Goal: Navigation & Orientation: Find specific page/section

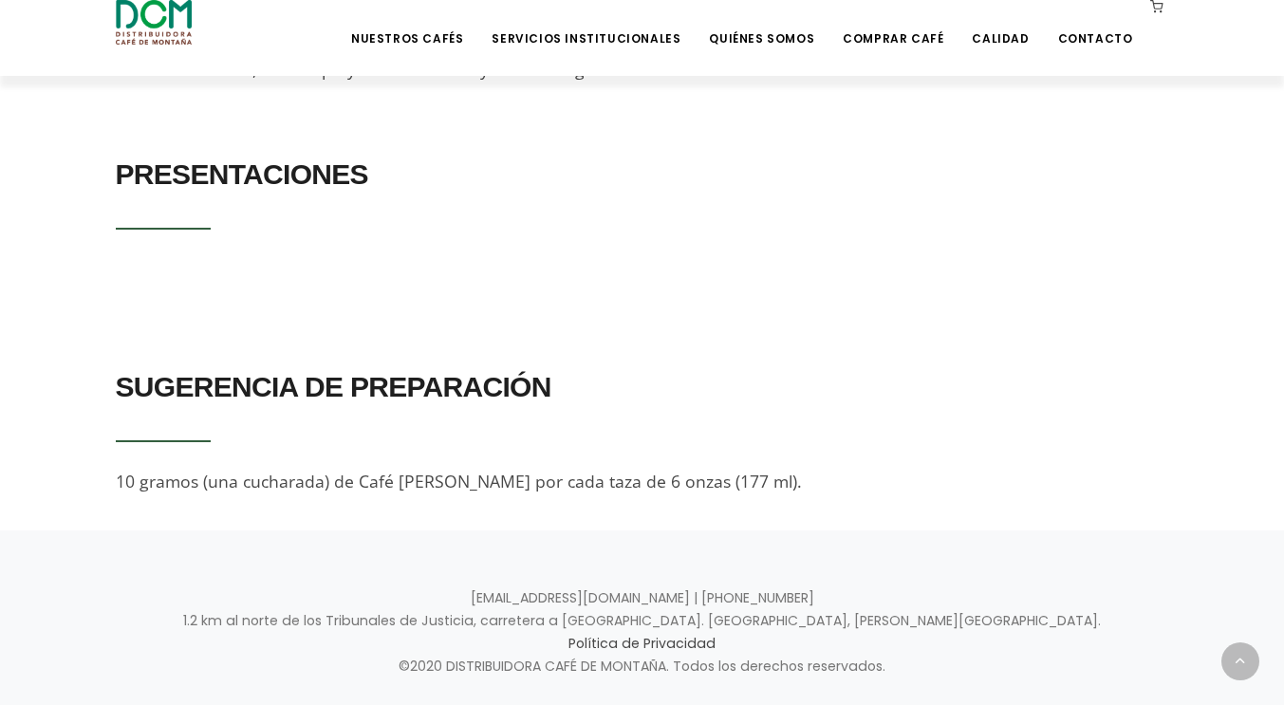
scroll to position [596, 0]
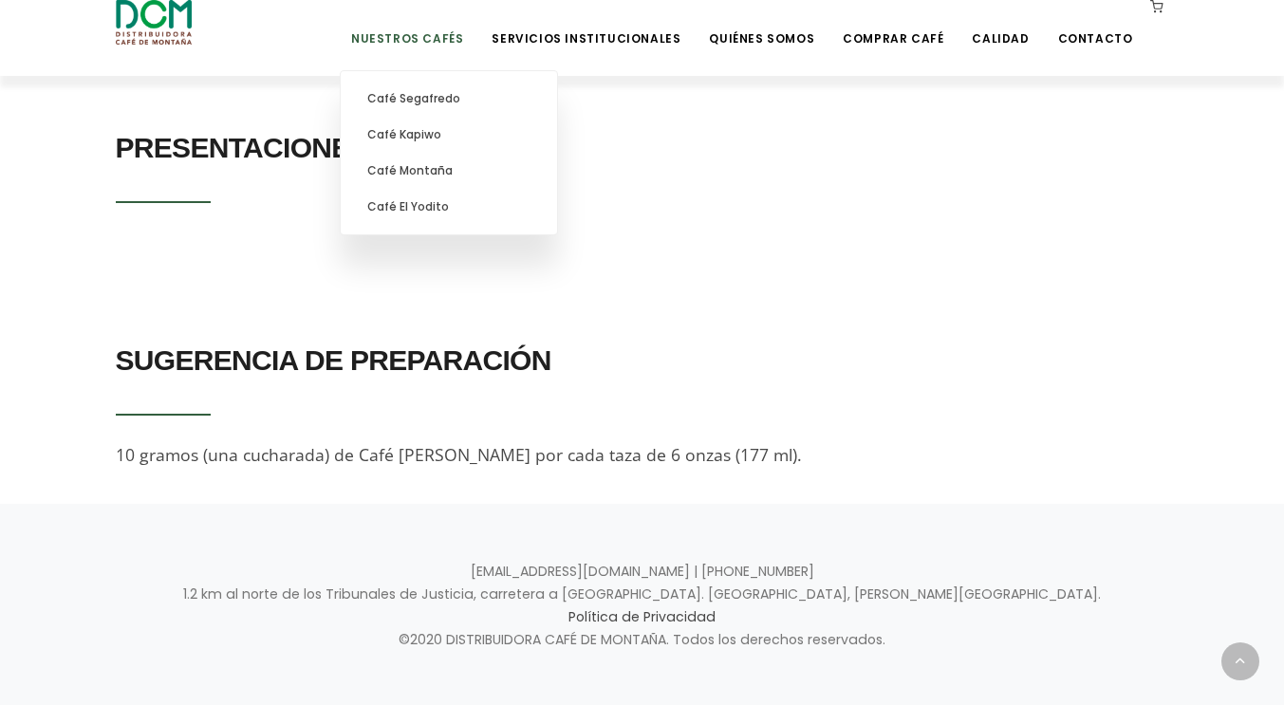
click at [432, 34] on link "Nuestros Cafés" at bounding box center [407, 24] width 135 height 45
click at [441, 40] on link "Nuestros Cafés" at bounding box center [407, 24] width 135 height 45
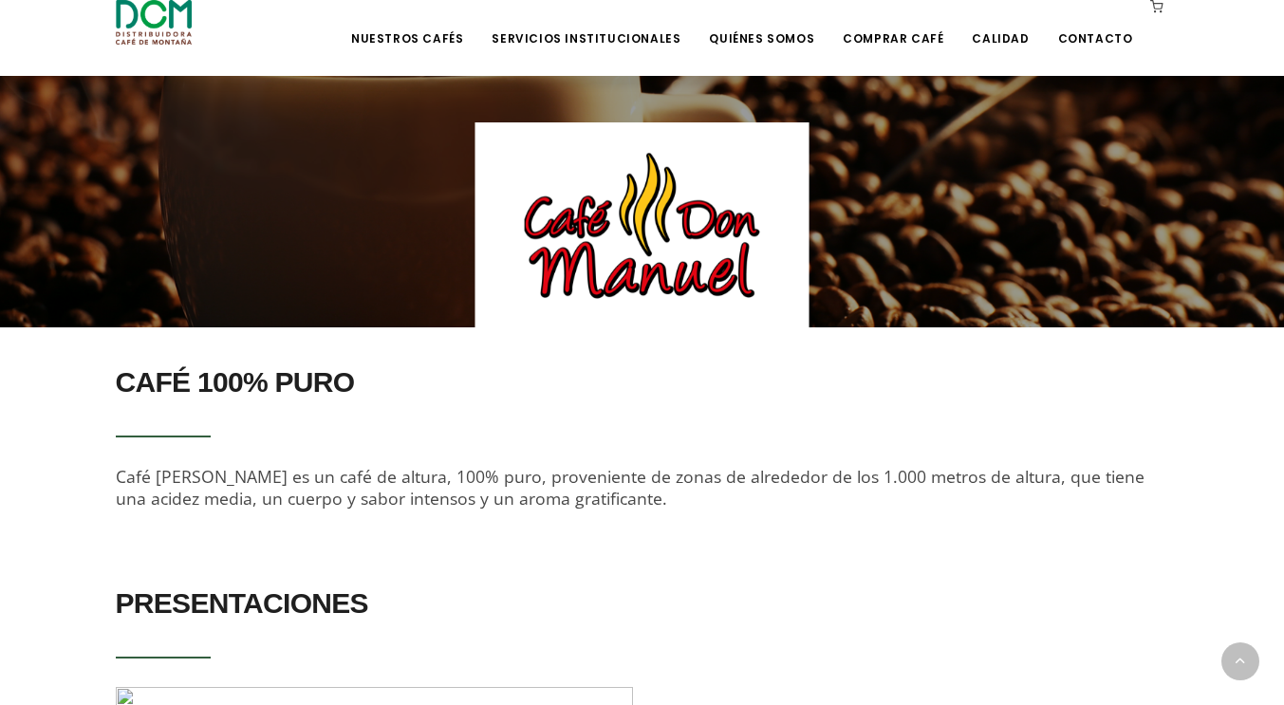
scroll to position [520, 0]
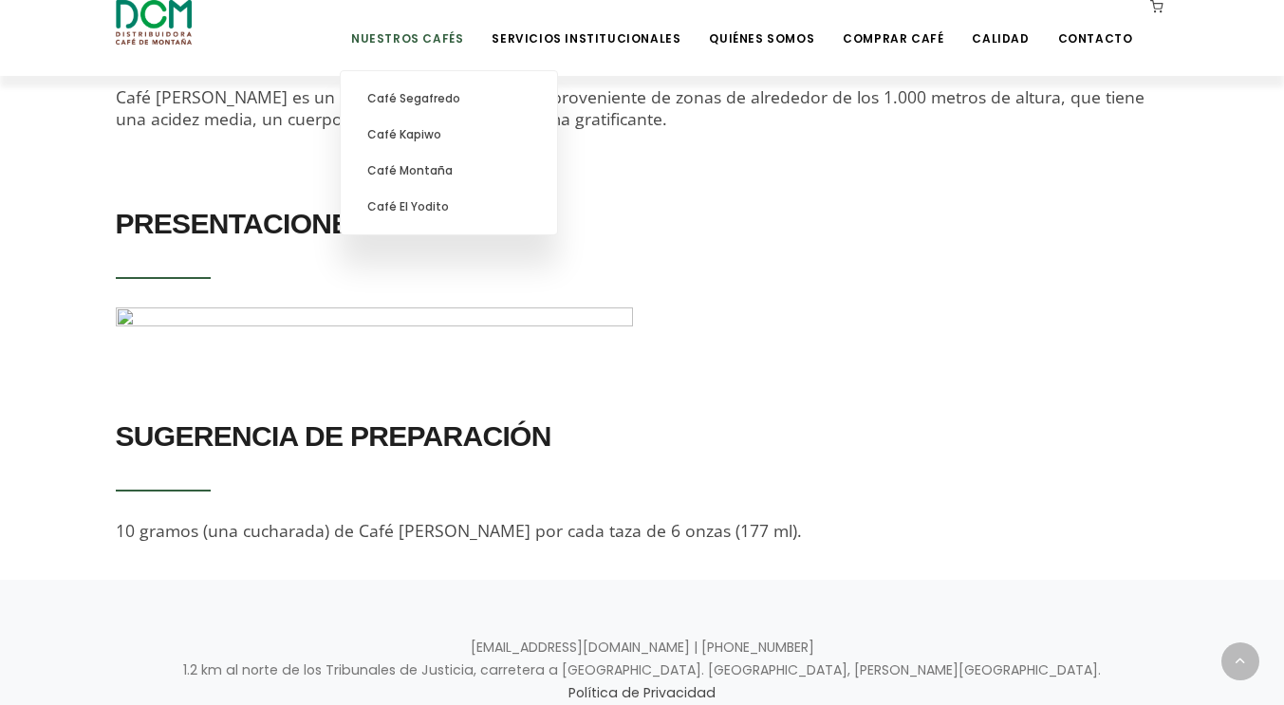
click at [474, 46] on link "Nuestros Cafés" at bounding box center [407, 24] width 135 height 45
click at [456, 139] on link "Café Kapiwo" at bounding box center [448, 135] width 197 height 36
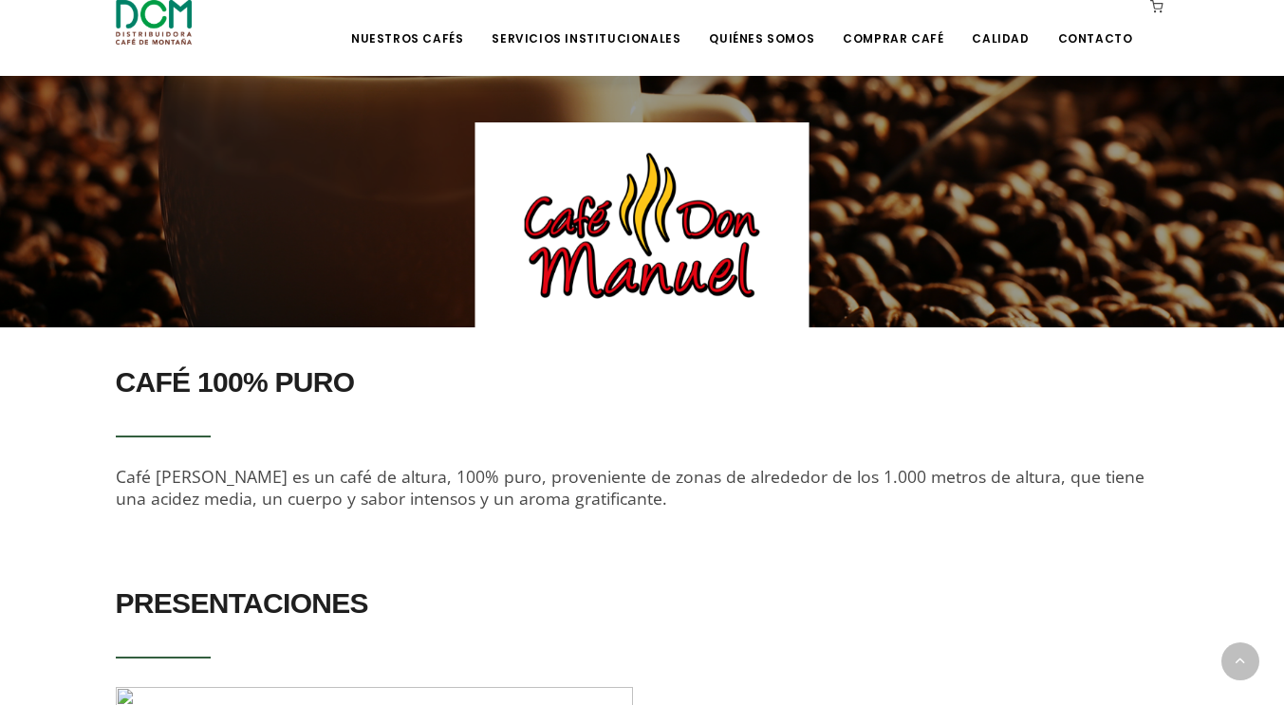
scroll to position [46, 0]
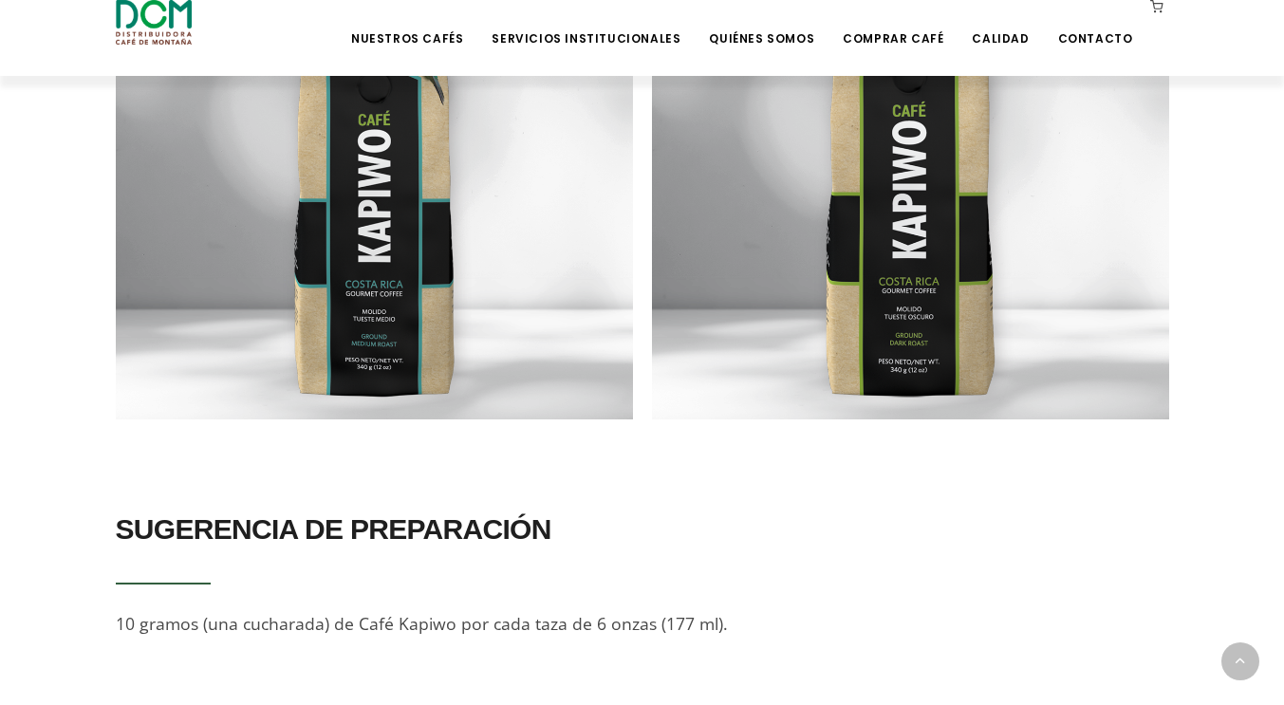
scroll to position [1439, 0]
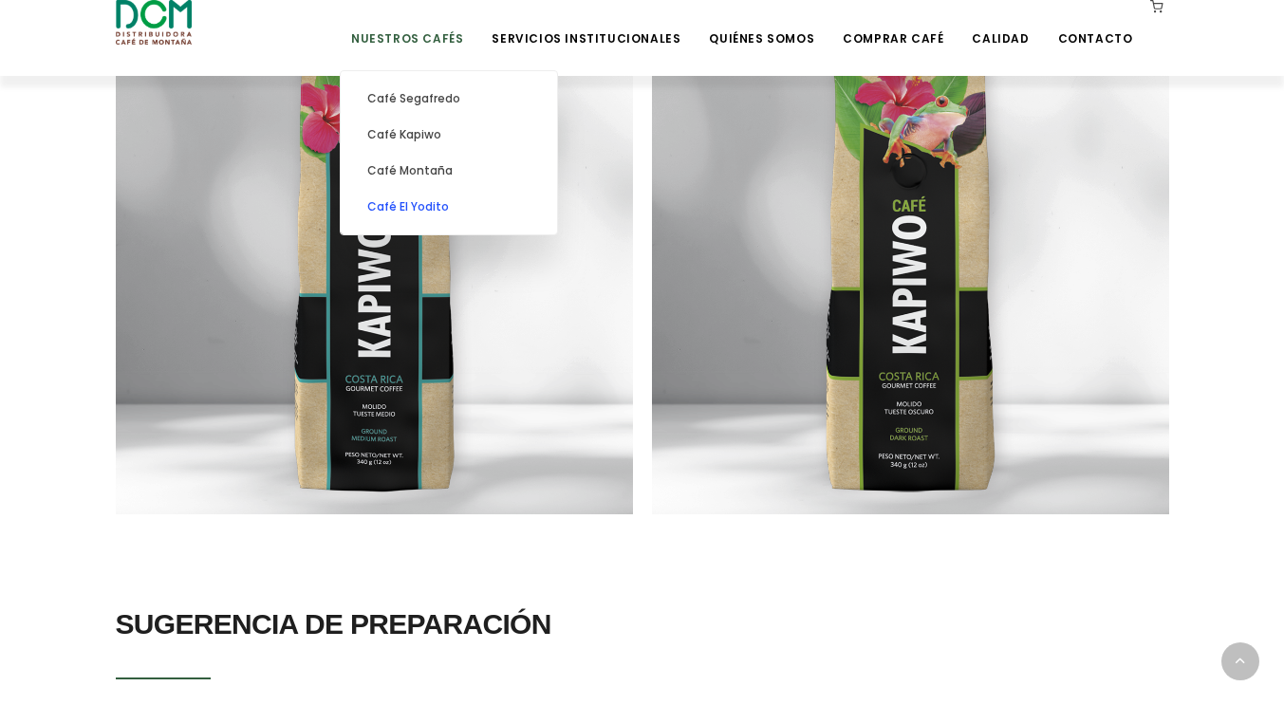
click at [465, 208] on link "Café El Yodito" at bounding box center [448, 207] width 197 height 36
